Goal: Task Accomplishment & Management: Manage account settings

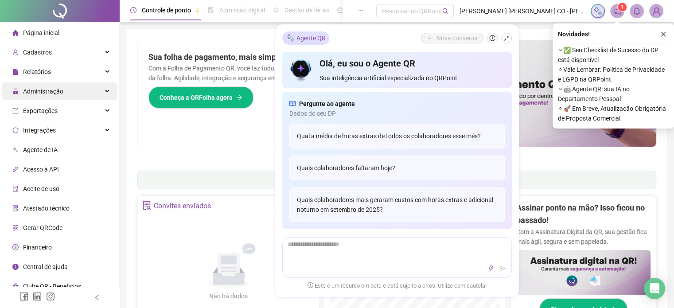
click at [78, 92] on div "Administração" at bounding box center [60, 91] width 116 height 18
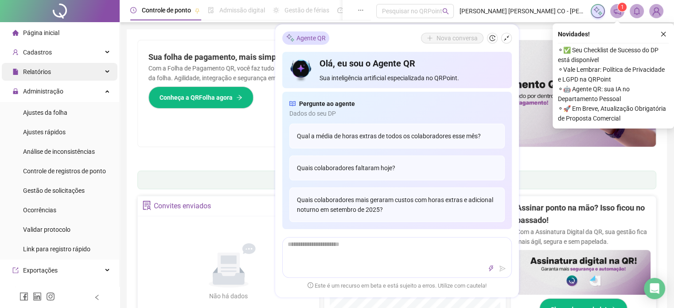
click at [55, 75] on div "Relatórios" at bounding box center [60, 72] width 116 height 18
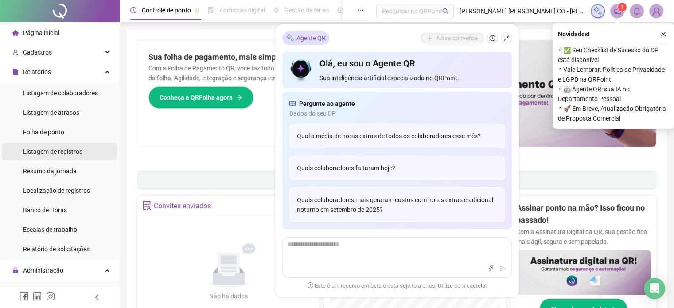
click at [55, 149] on span "Listagem de registros" at bounding box center [52, 151] width 59 height 7
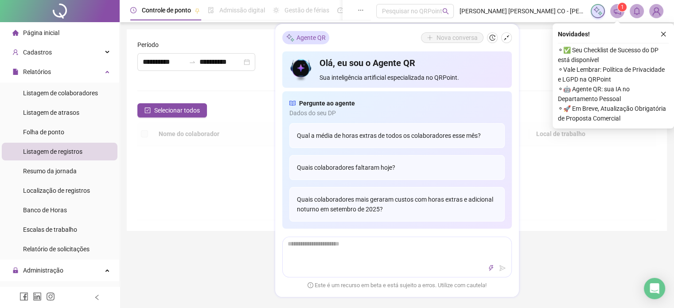
type input "**********"
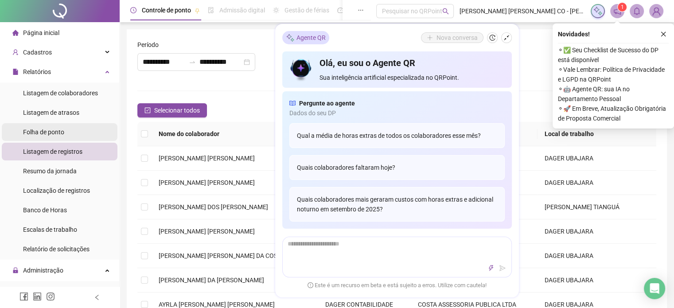
click at [37, 133] on span "Folha de ponto" at bounding box center [43, 132] width 41 height 7
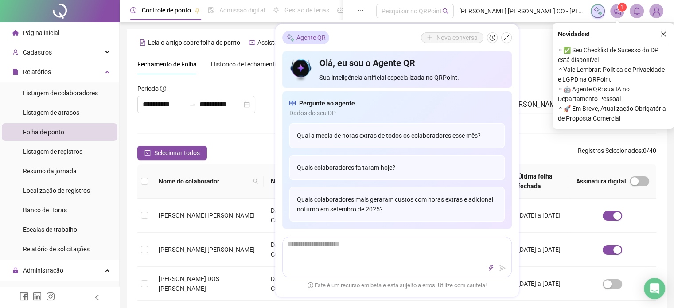
scroll to position [27, 0]
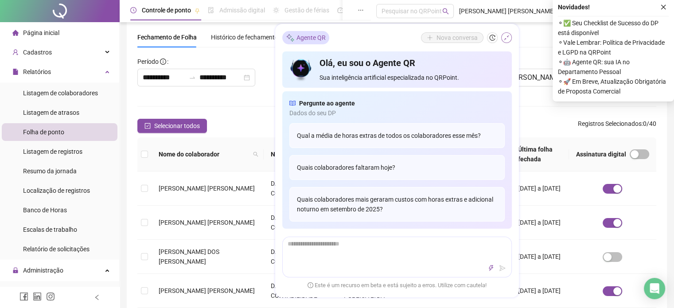
click at [508, 38] on icon "shrink" at bounding box center [507, 38] width 6 height 6
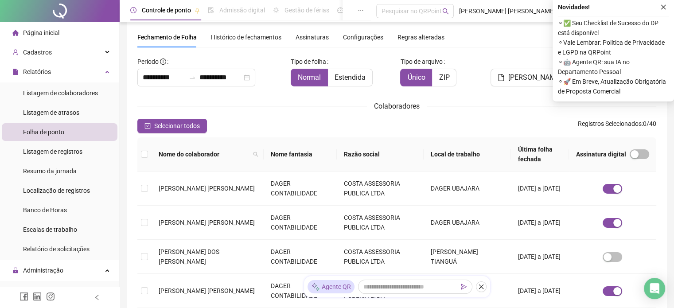
click at [496, 155] on th "Local de trabalho" at bounding box center [467, 154] width 87 height 34
click at [424, 155] on th "Razão social" at bounding box center [380, 154] width 87 height 34
click at [662, 8] on icon "close" at bounding box center [664, 7] width 6 height 6
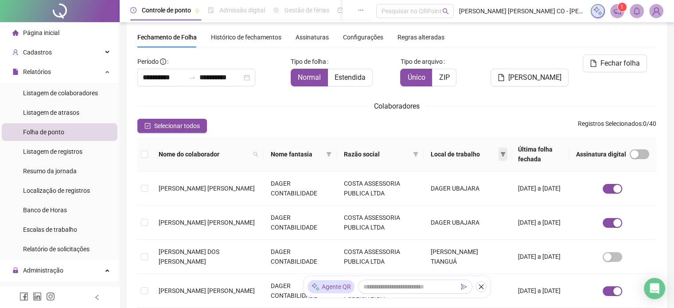
click at [501, 157] on icon "filter" at bounding box center [503, 154] width 5 height 5
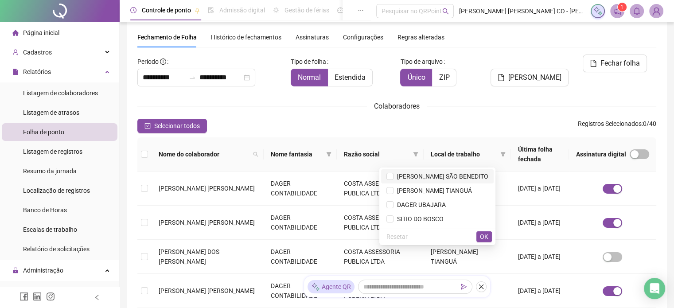
click at [443, 173] on span "[PERSON_NAME] SÃO BENEDITO" at bounding box center [441, 176] width 95 height 7
click at [489, 239] on button "OK" at bounding box center [485, 236] width 16 height 11
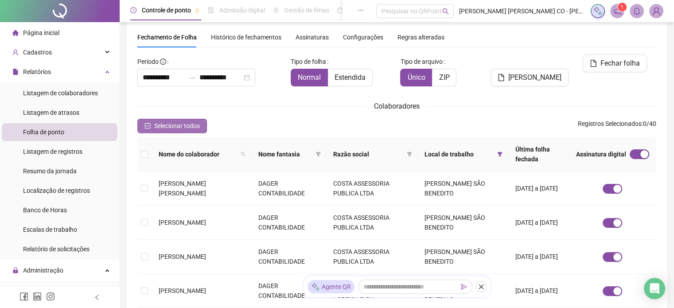
click at [174, 129] on span "Selecionar todos" at bounding box center [177, 126] width 46 height 10
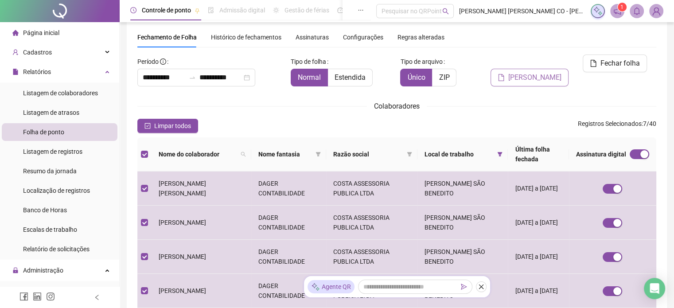
click at [554, 72] on span "[PERSON_NAME]" at bounding box center [535, 77] width 53 height 11
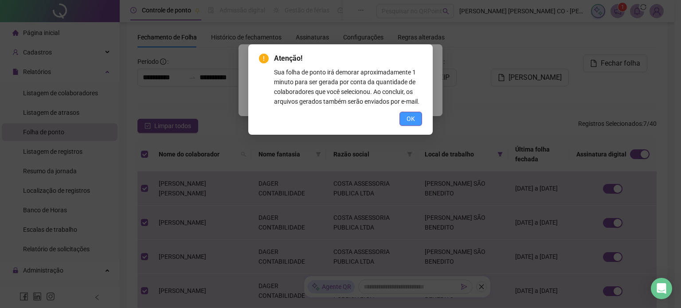
click at [416, 117] on button "OK" at bounding box center [410, 119] width 23 height 14
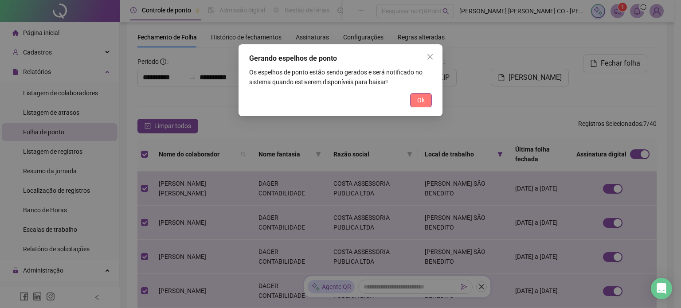
click at [429, 104] on button "Ok" at bounding box center [421, 100] width 22 height 14
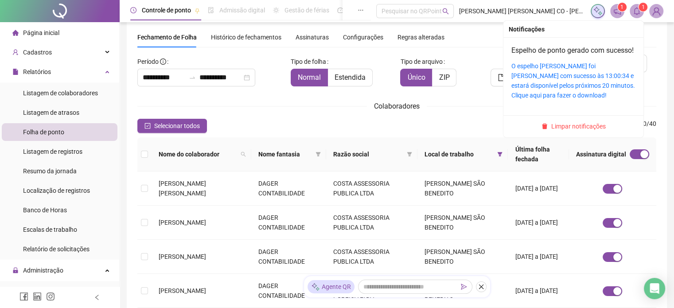
click at [637, 15] on icon "bell" at bounding box center [637, 11] width 6 height 8
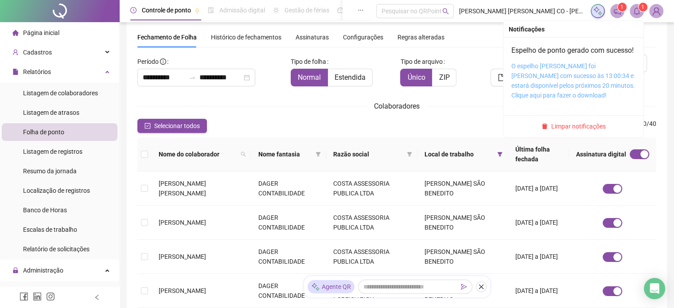
click at [568, 74] on link "O espelho [PERSON_NAME] foi [PERSON_NAME] com sucesso às 13:00:34 e estará disp…" at bounding box center [574, 81] width 124 height 36
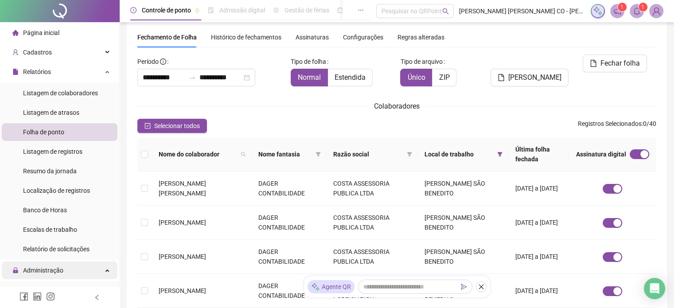
click at [44, 272] on span "Administração" at bounding box center [43, 270] width 40 height 7
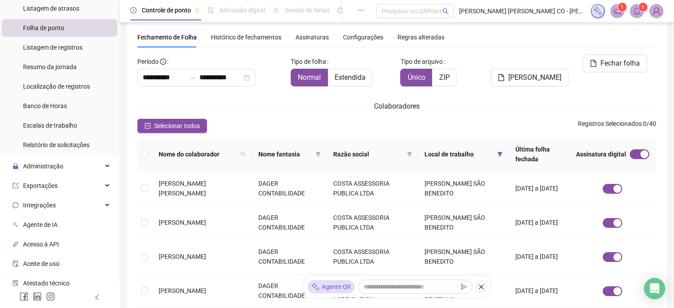
scroll to position [133, 0]
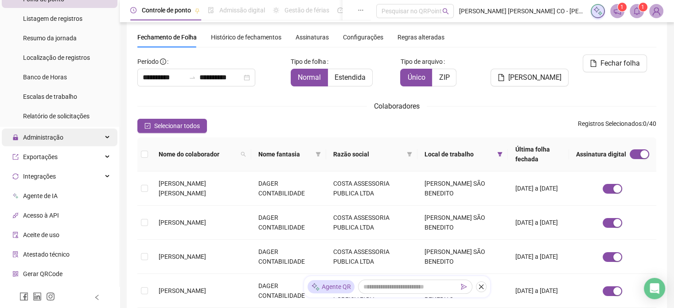
click at [59, 138] on span "Administração" at bounding box center [43, 137] width 40 height 7
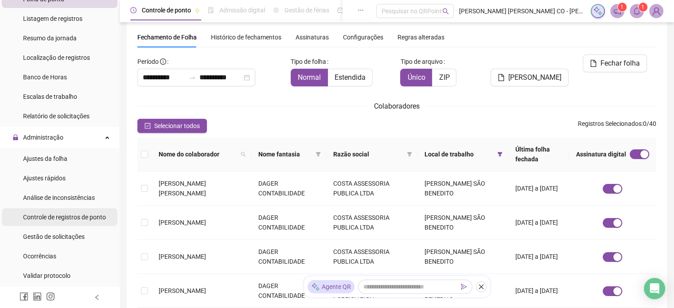
click at [70, 214] on span "Controle de registros de ponto" at bounding box center [64, 217] width 83 height 7
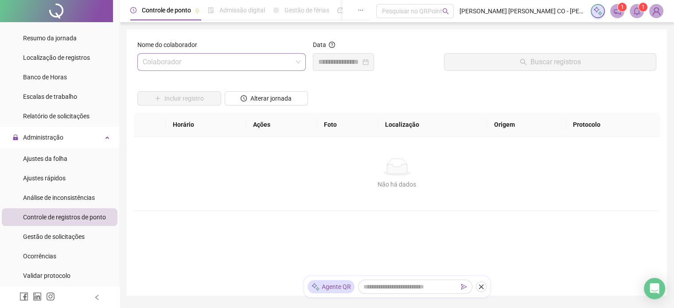
click at [268, 58] on input "search" at bounding box center [218, 62] width 150 height 17
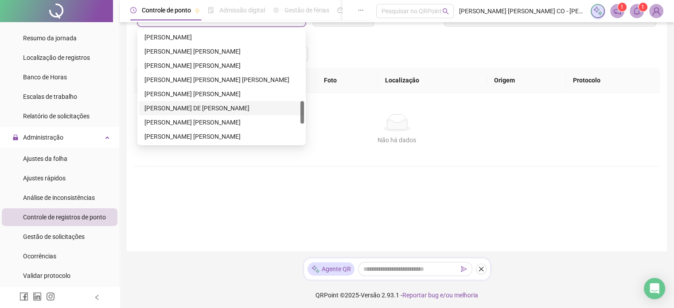
scroll to position [310, 0]
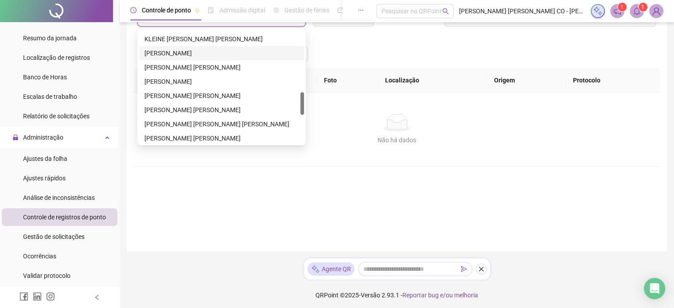
click at [190, 51] on div "[PERSON_NAME]" at bounding box center [222, 53] width 154 height 10
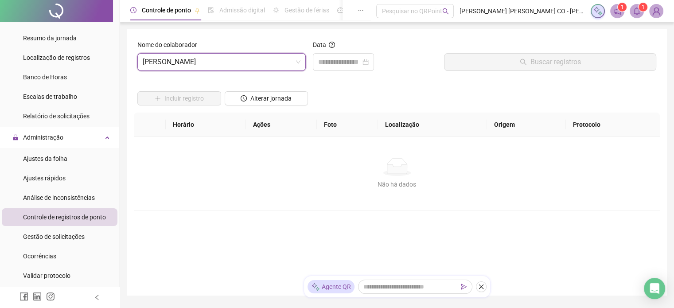
scroll to position [0, 0]
click at [339, 57] on input at bounding box center [339, 62] width 43 height 11
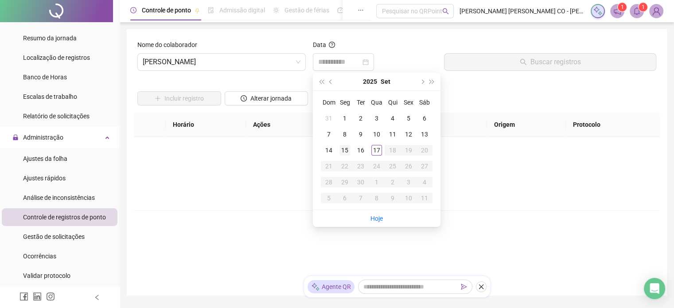
click at [341, 152] on div "15" at bounding box center [345, 150] width 11 height 11
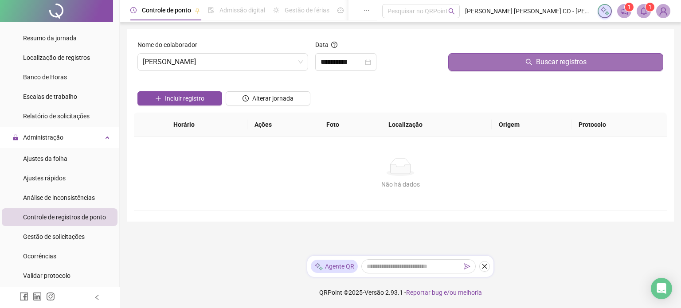
click at [510, 61] on button "Buscar registros" at bounding box center [555, 62] width 215 height 18
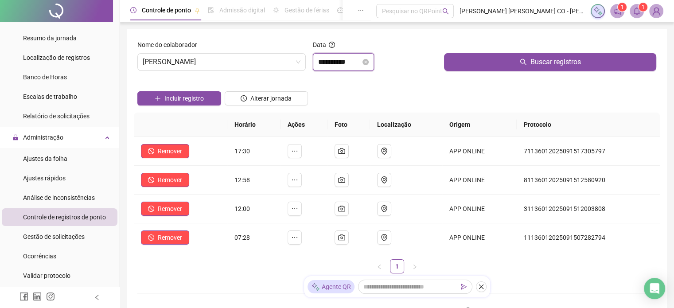
click at [343, 61] on input "**********" at bounding box center [339, 62] width 43 height 11
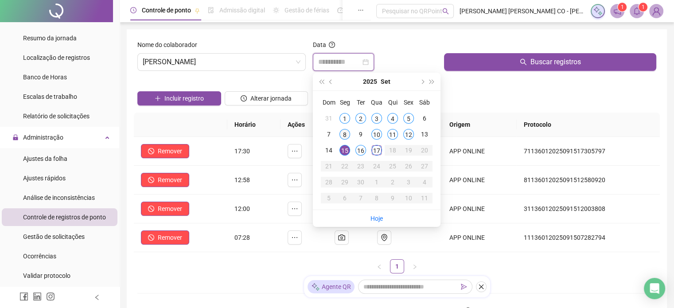
type input "**********"
click at [344, 132] on div "8" at bounding box center [345, 134] width 11 height 11
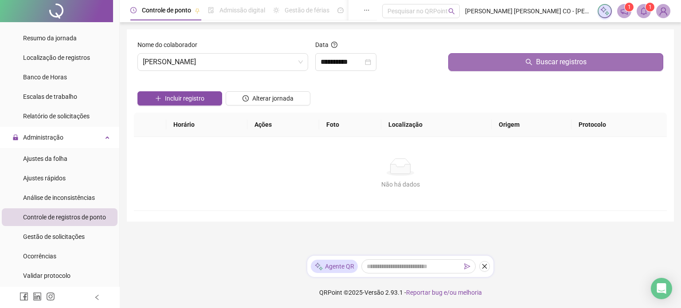
click at [466, 62] on button "Buscar registros" at bounding box center [555, 62] width 215 height 18
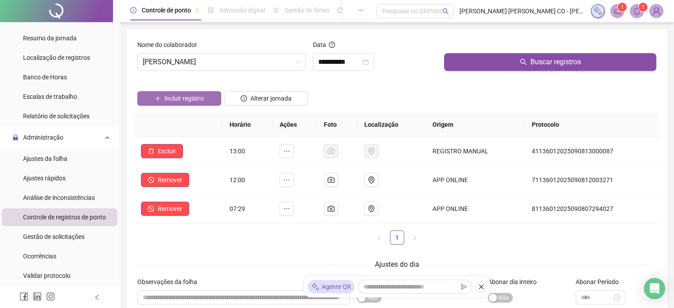
click at [169, 98] on span "Incluir registro" at bounding box center [183, 99] width 39 height 10
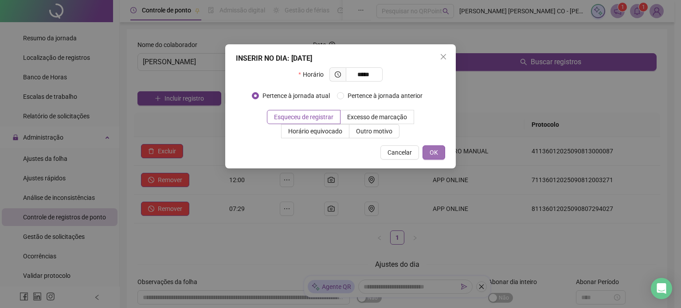
type input "*****"
click at [440, 155] on button "OK" at bounding box center [434, 152] width 23 height 14
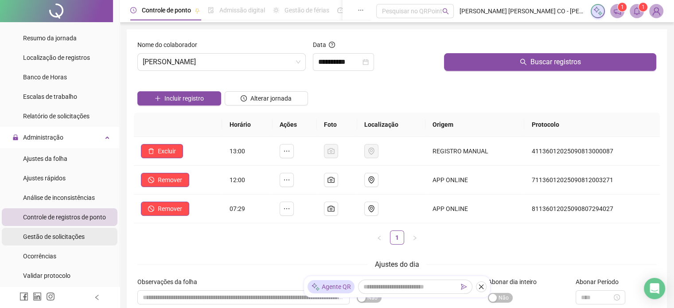
click at [56, 235] on span "Gestão de solicitações" at bounding box center [54, 236] width 62 height 7
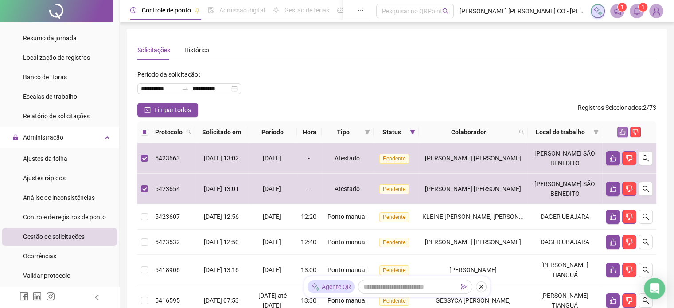
click at [624, 133] on icon "like" at bounding box center [623, 132] width 6 height 6
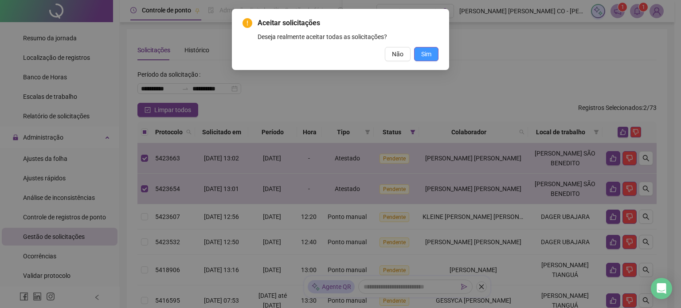
click at [427, 51] on span "Sim" at bounding box center [426, 54] width 10 height 10
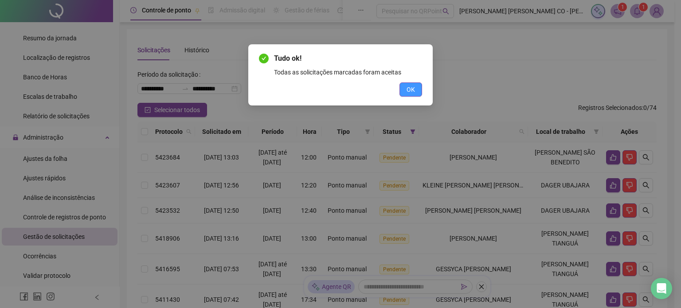
click at [415, 86] on span "OK" at bounding box center [411, 90] width 8 height 10
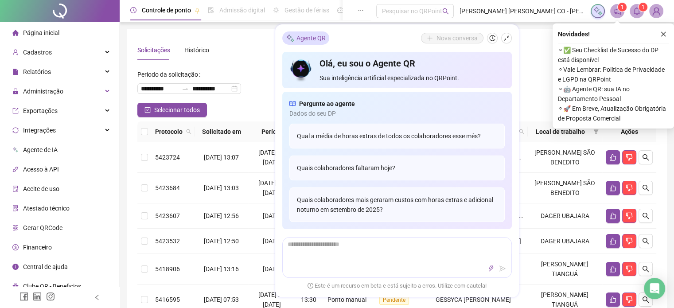
click at [652, 13] on img at bounding box center [656, 10] width 13 height 13
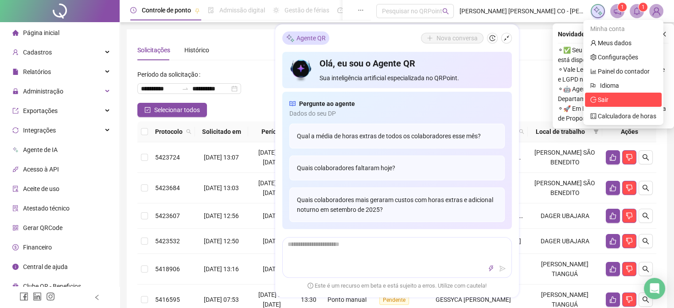
click at [615, 104] on span "Sair" at bounding box center [624, 100] width 66 height 10
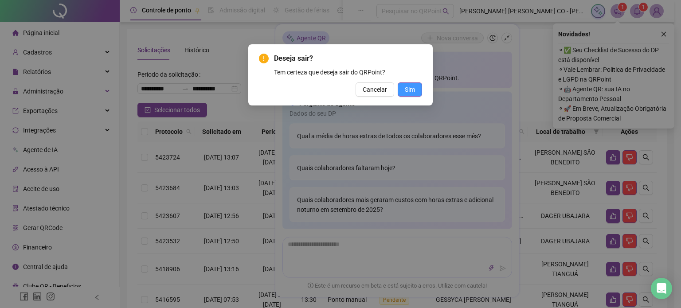
click at [412, 94] on span "Sim" at bounding box center [410, 90] width 10 height 10
